Goal: Information Seeking & Learning: Learn about a topic

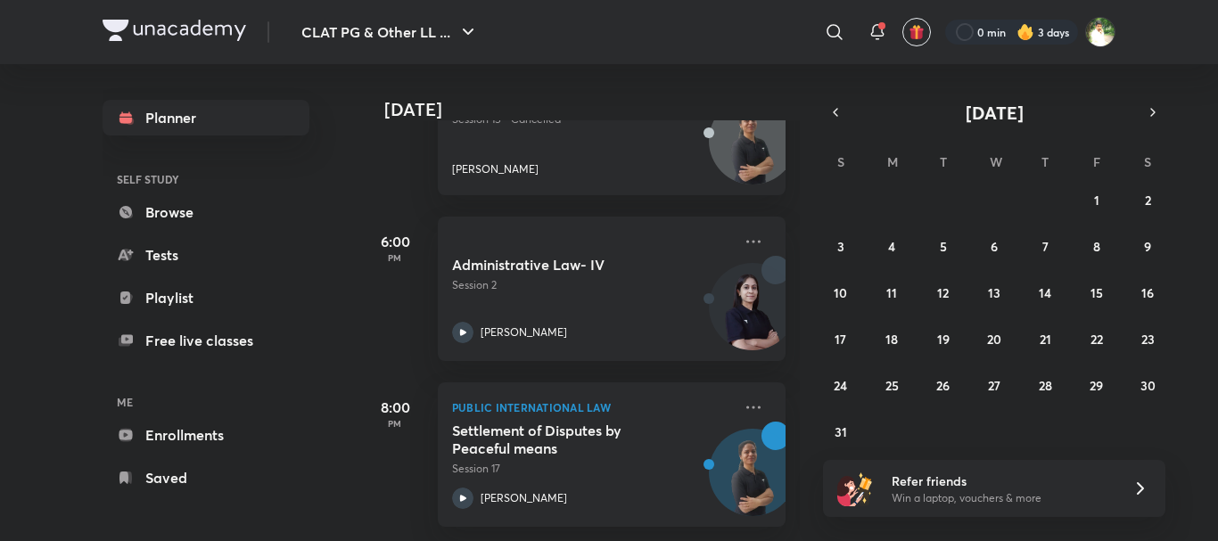
scroll to position [351, 0]
click at [936, 379] on abbr "26" at bounding box center [942, 385] width 13 height 17
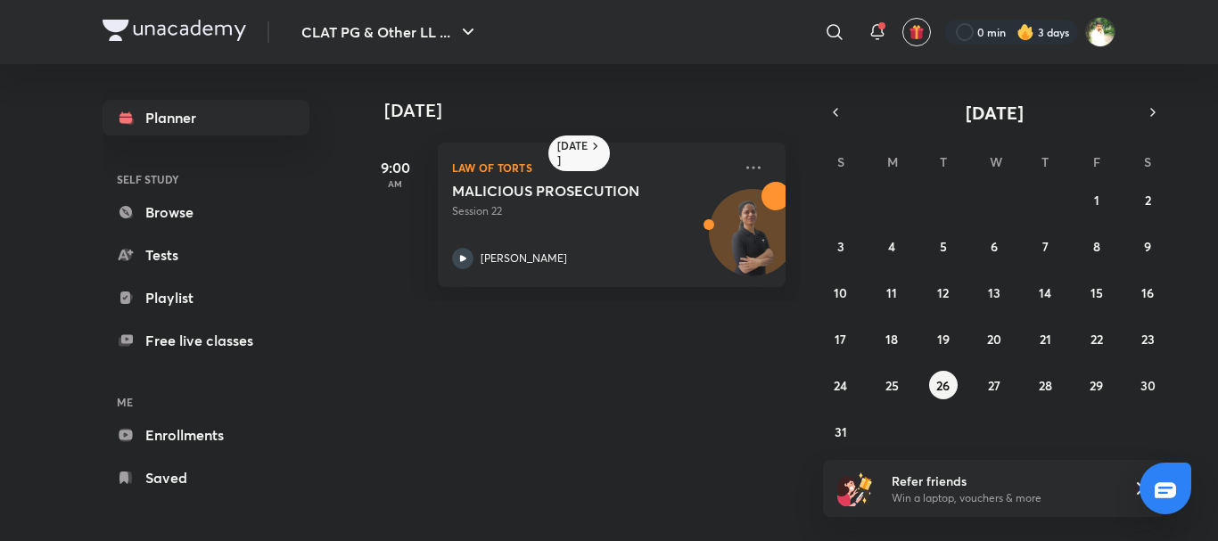
scroll to position [0, 0]
click at [908, 384] on div "27 28 29 30 31 1 2 3 4 5 6 7 8 9 10 11 12 13 14 15 16 17 18 19 20 21 22 23 24 2…" at bounding box center [994, 315] width 342 height 260
click at [994, 341] on abbr "20" at bounding box center [994, 339] width 14 height 17
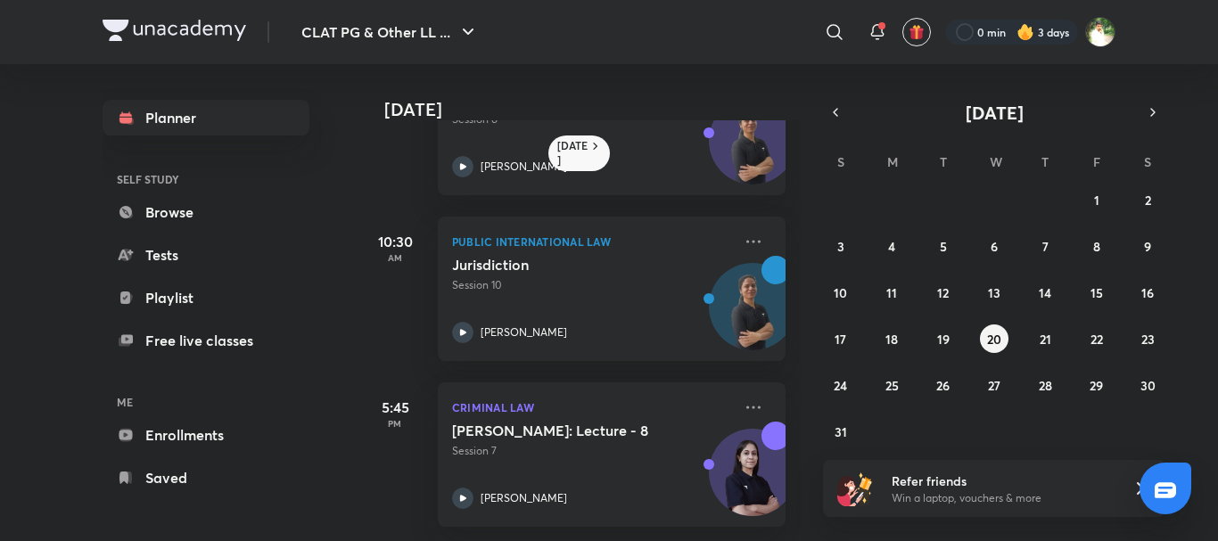
scroll to position [102, 0]
click at [933, 242] on button "5" at bounding box center [943, 246] width 29 height 29
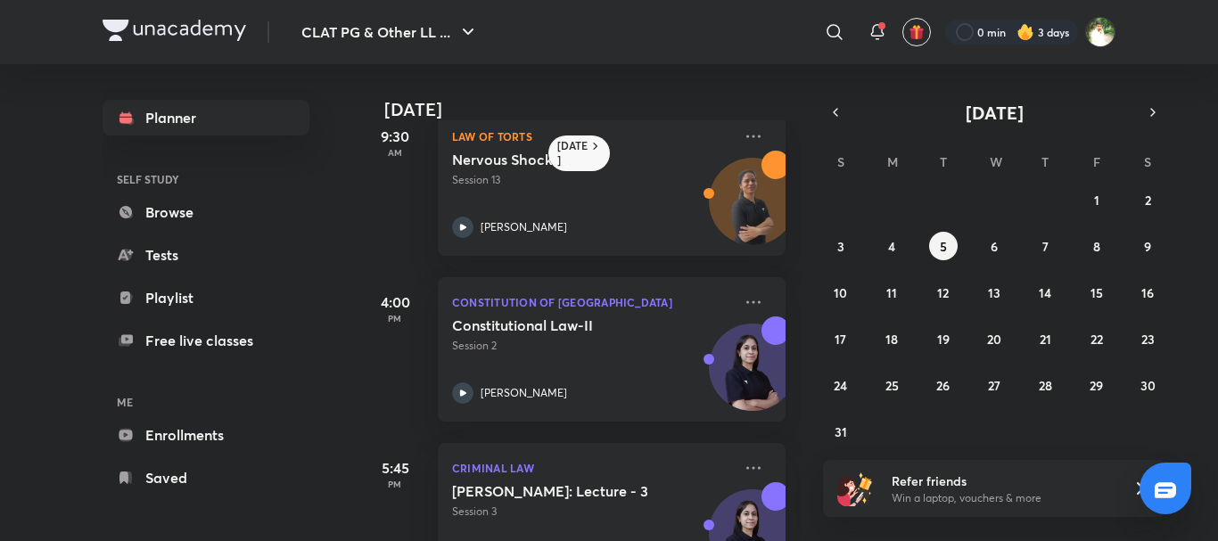
scroll to position [33, 0]
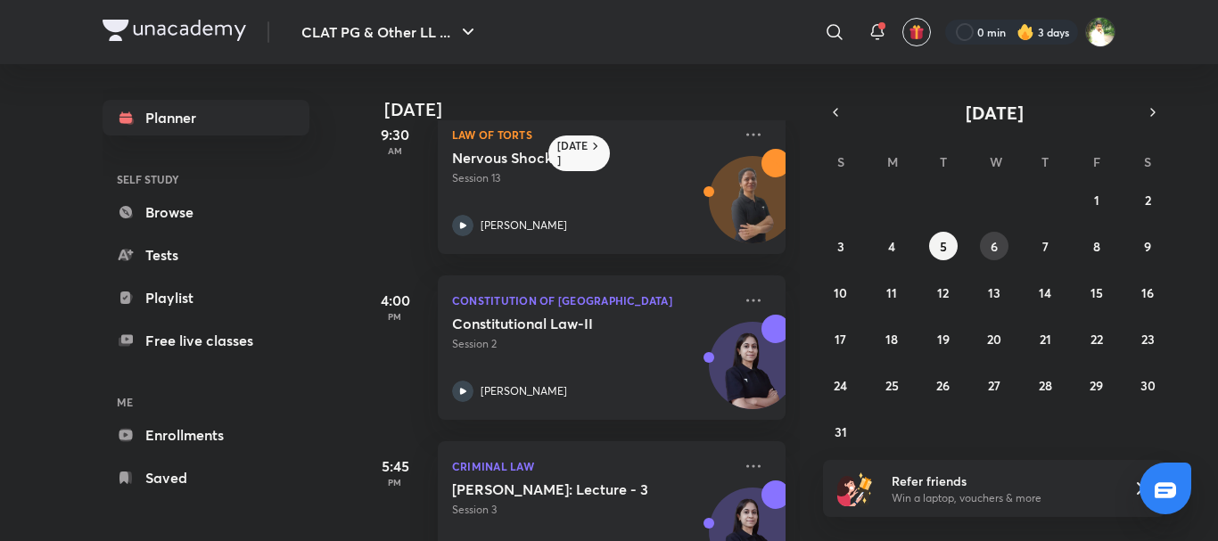
click at [999, 248] on button "6" at bounding box center [994, 246] width 29 height 29
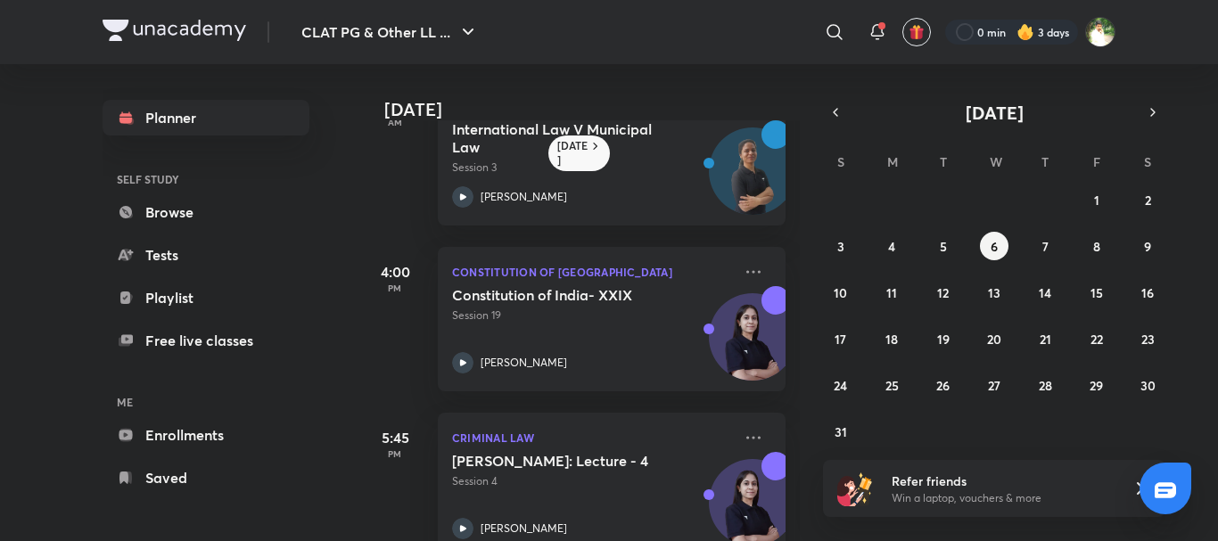
scroll to position [71, 0]
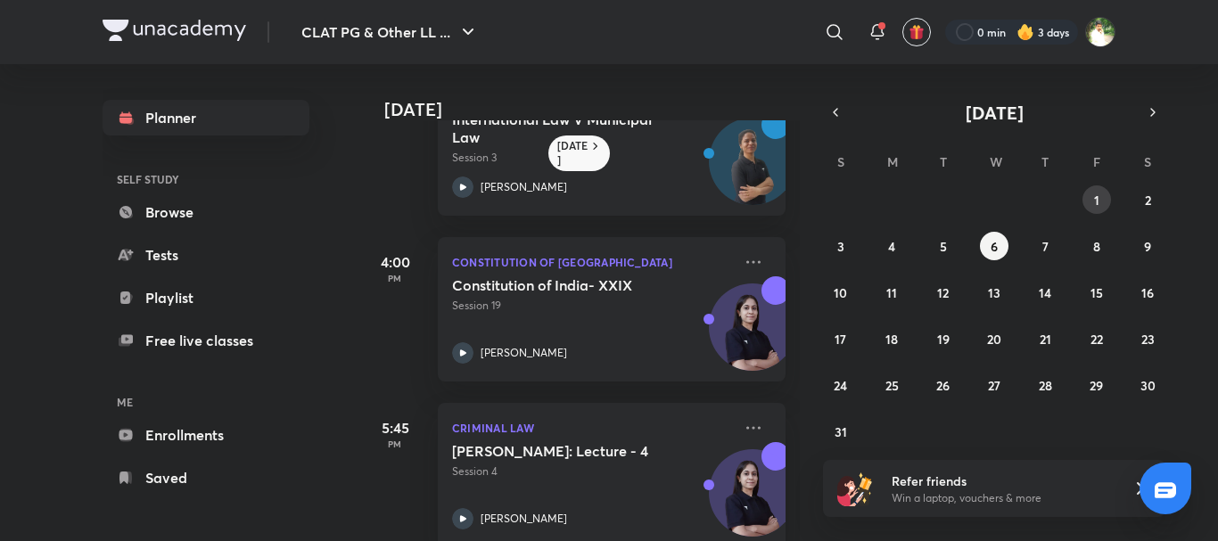
click at [1092, 206] on button "1" at bounding box center [1096, 199] width 29 height 29
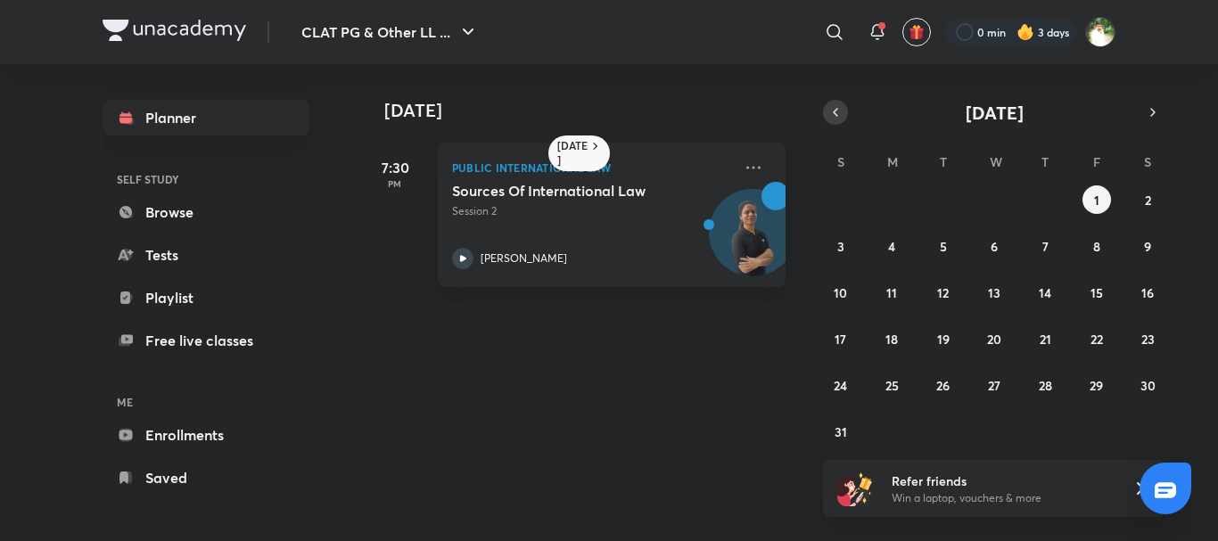
click at [836, 111] on icon "button" at bounding box center [835, 112] width 14 height 16
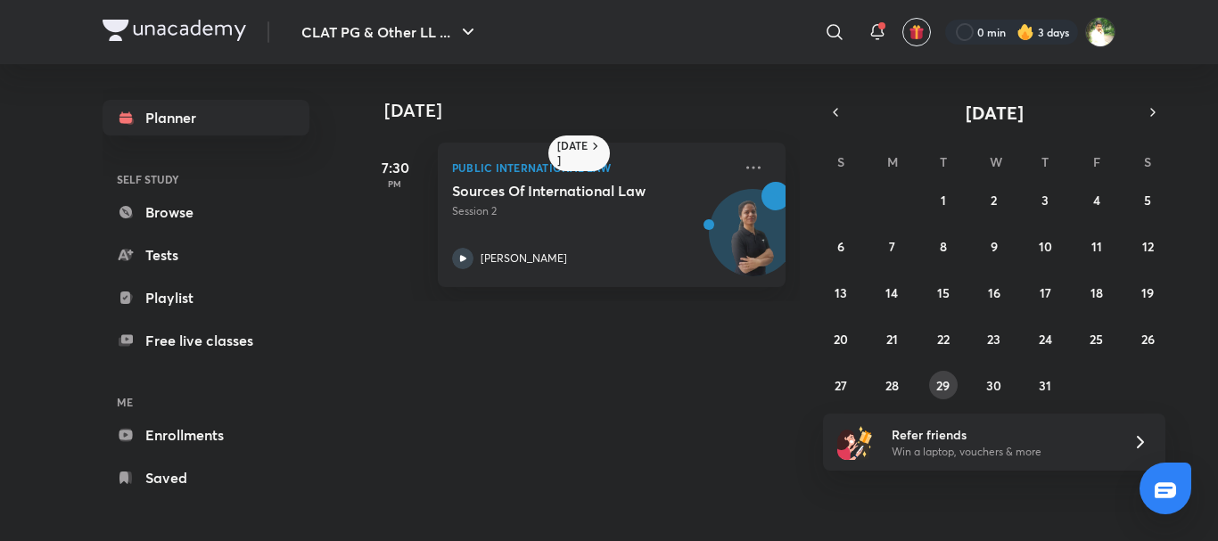
click at [941, 390] on abbr "29" at bounding box center [942, 385] width 13 height 17
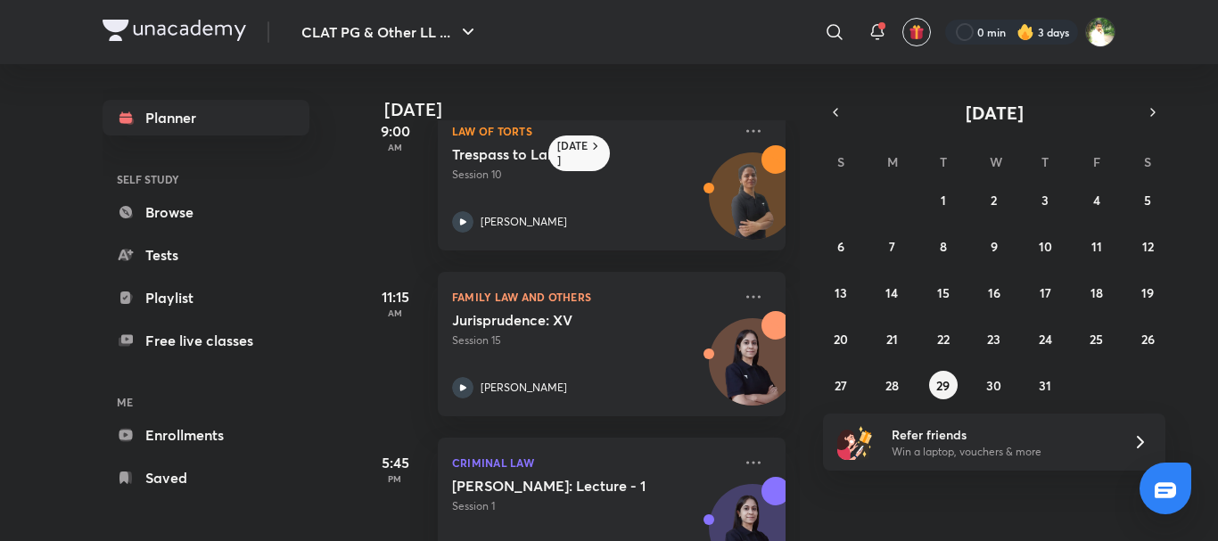
scroll to position [105, 0]
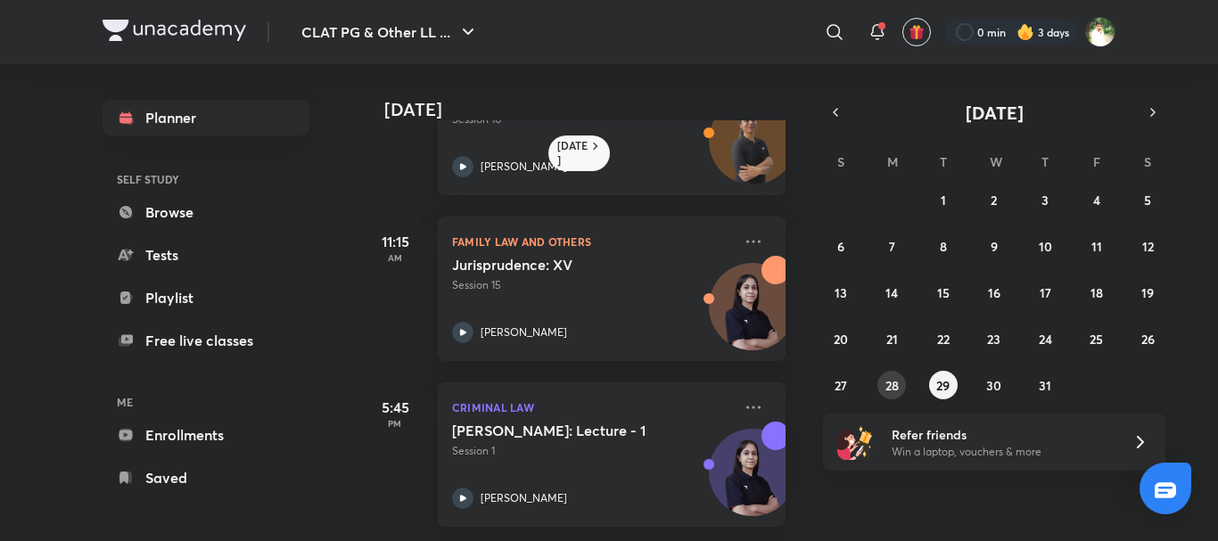
click at [896, 385] on abbr "28" at bounding box center [891, 385] width 13 height 17
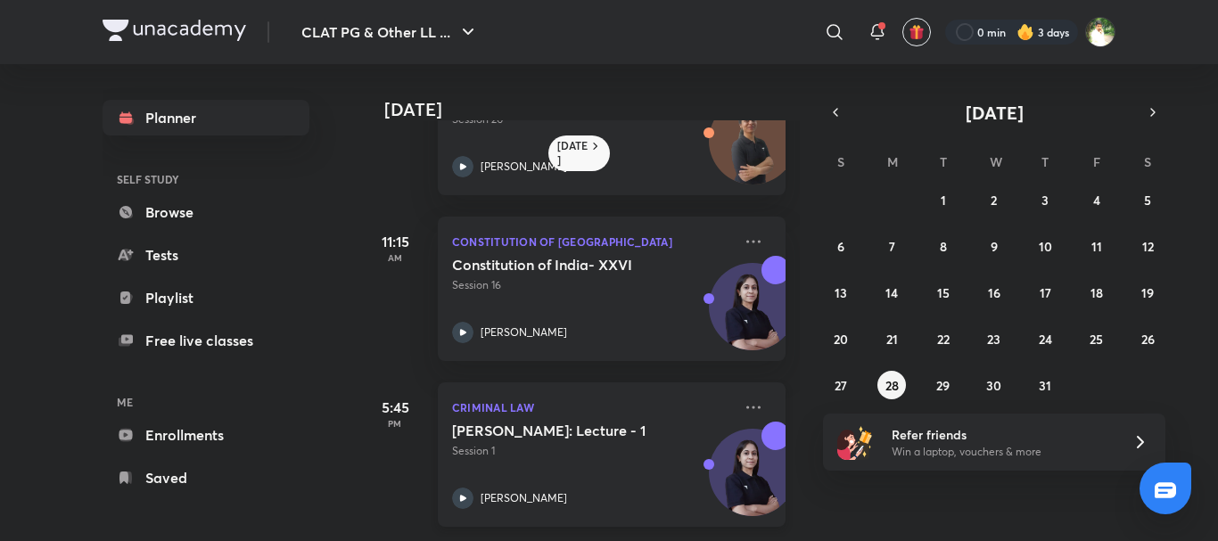
click at [509, 440] on h5 "Bhartiya Nyaya Sanhita: Lecture - 1" at bounding box center [563, 431] width 222 height 18
